Goal: Task Accomplishment & Management: Use online tool/utility

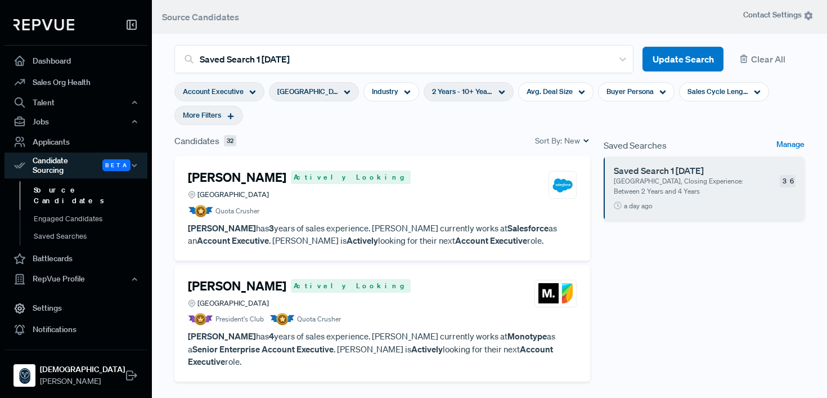
click at [344, 92] on use at bounding box center [347, 93] width 6 height 4
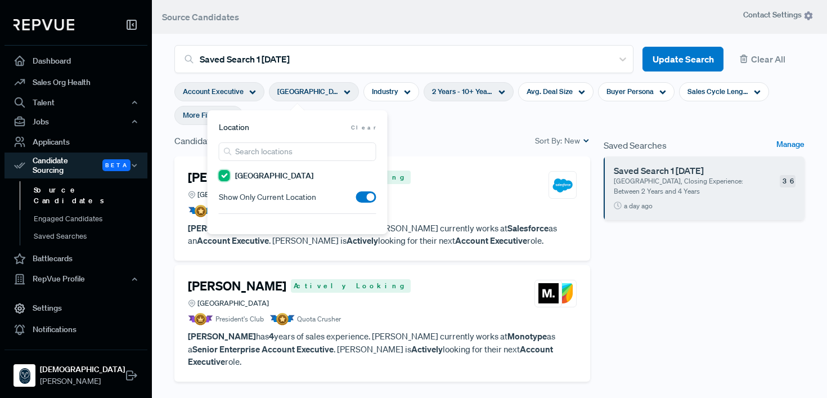
click at [224, 173] on input "[GEOGRAPHIC_DATA]" at bounding box center [224, 175] width 11 height 11
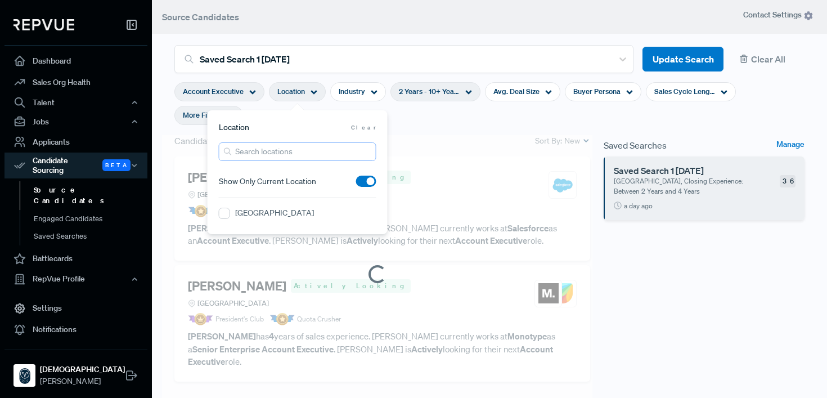
click at [266, 152] on input "search" at bounding box center [298, 151] width 158 height 19
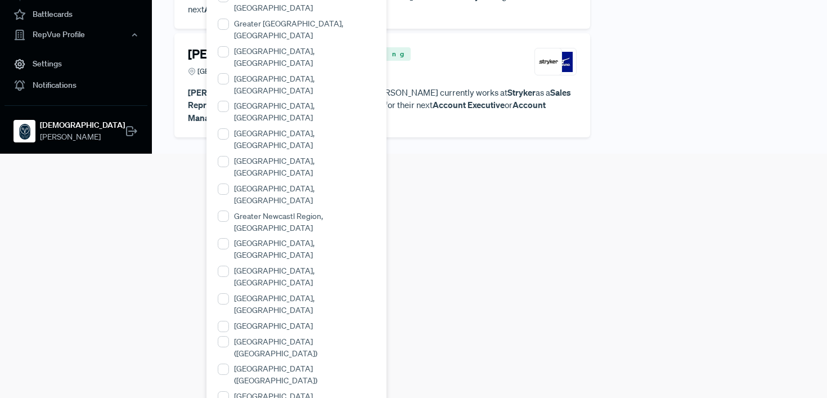
scroll to position [248, 0]
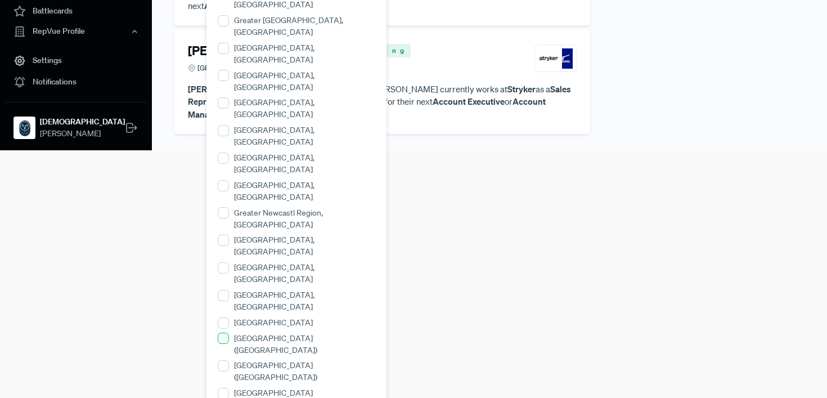
type input "united"
click at [225, 332] on \(England\) "[GEOGRAPHIC_DATA] ([GEOGRAPHIC_DATA])" at bounding box center [223, 337] width 11 height 11
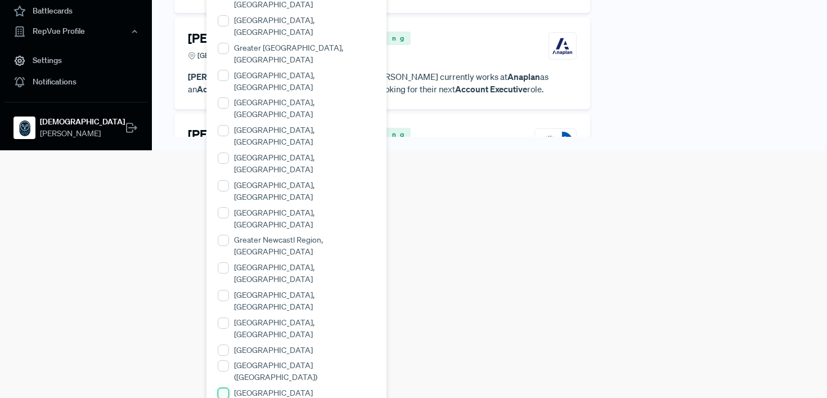
click at [222, 388] on \(Scotland\) "[GEOGRAPHIC_DATA] ([GEOGRAPHIC_DATA])" at bounding box center [223, 393] width 11 height 11
click at [222, 388] on Ireland\) "[GEOGRAPHIC_DATA] ([GEOGRAPHIC_DATA])" at bounding box center [223, 393] width 11 height 11
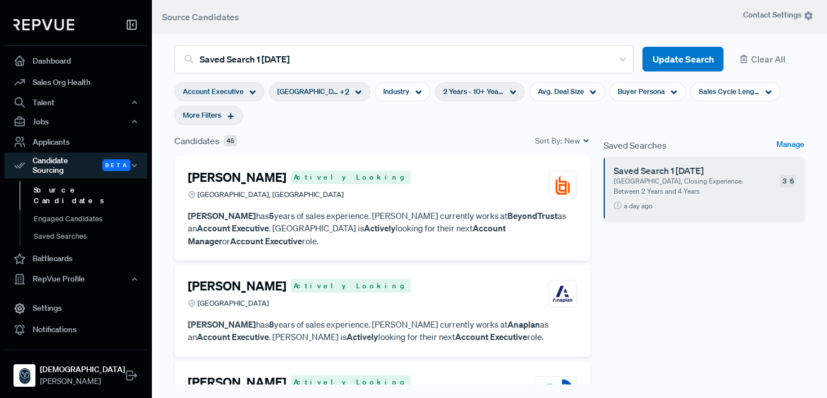
scroll to position [0, 0]
click at [271, 178] on h4 "[PERSON_NAME]" at bounding box center [237, 177] width 98 height 15
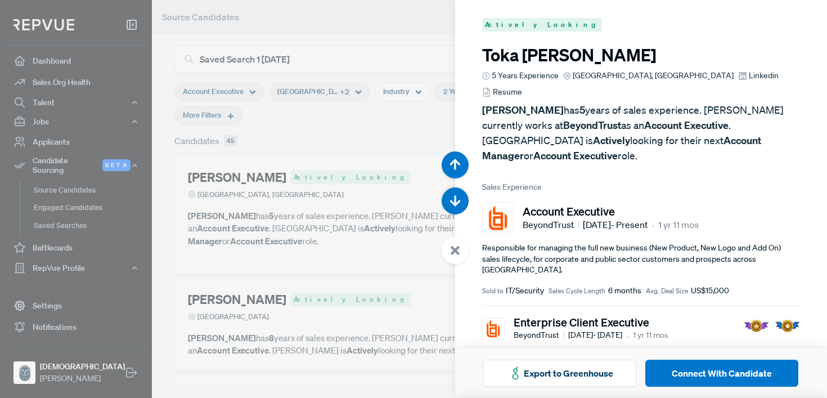
click at [510, 91] on span "Resume" at bounding box center [507, 92] width 29 height 12
click at [411, 258] on div at bounding box center [413, 199] width 827 height 398
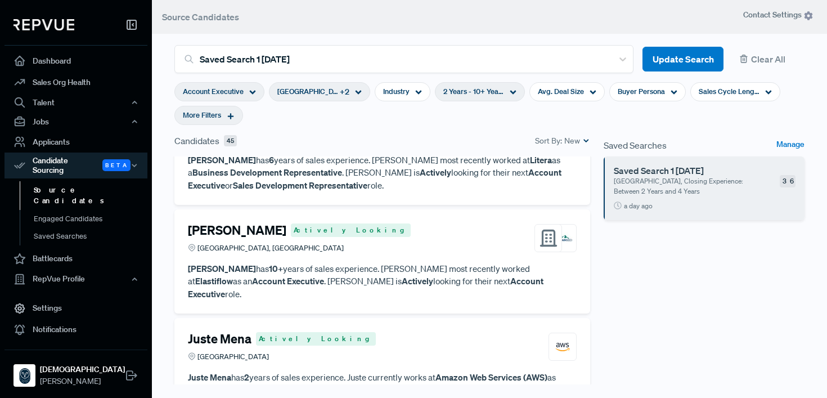
scroll to position [2407, 0]
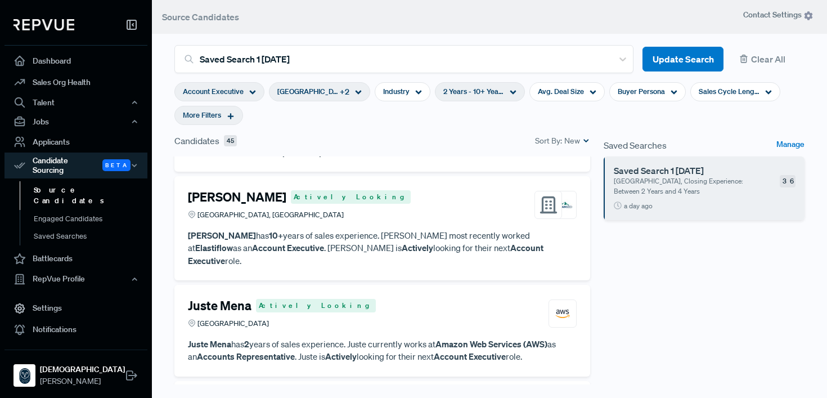
click at [347, 95] on span "+ 2" at bounding box center [345, 92] width 10 height 12
click at [464, 132] on section "Account Executive [GEOGRAPHIC_DATA] ([GEOGRAPHIC_DATA]) + 2 Industry 2 Years - …" at bounding box center [489, 103] width 630 height 61
